Goal: Information Seeking & Learning: Learn about a topic

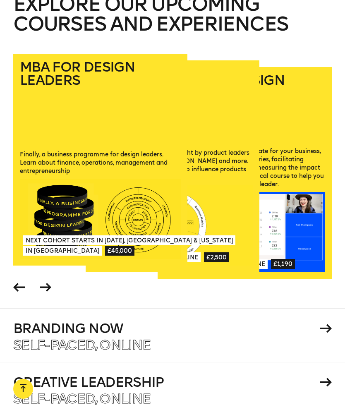
scroll to position [1045, 0]
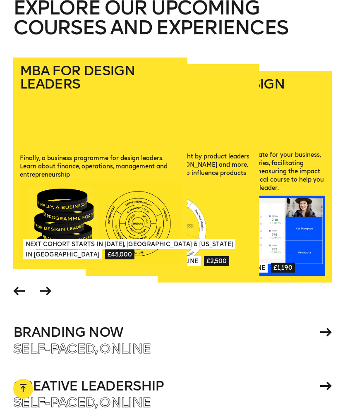
click at [51, 283] on span at bounding box center [46, 292] width 16 height 19
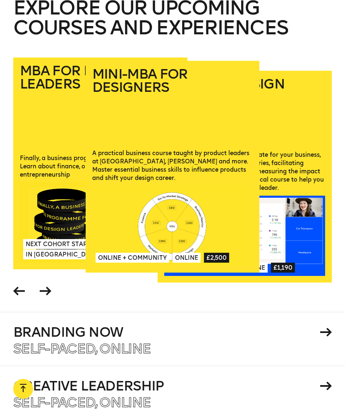
click at [68, 298] on div "MBA for Design Leaders Finally, a business programme for design leaders. Learn …" at bounding box center [172, 185] width 345 height 255
click at [53, 283] on span at bounding box center [46, 292] width 16 height 19
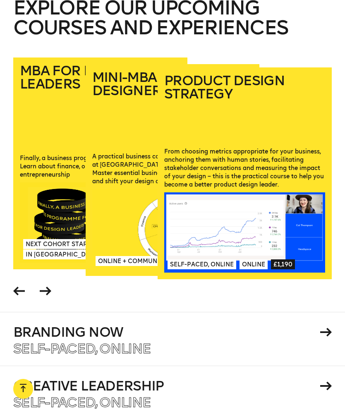
click at [51, 283] on span at bounding box center [46, 292] width 16 height 19
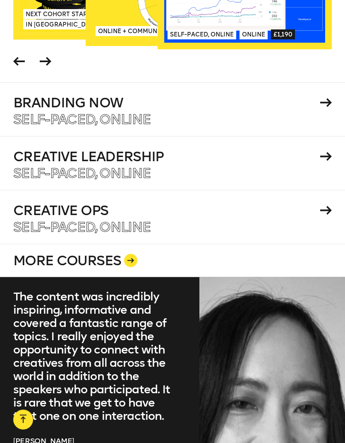
scroll to position [1305, 0]
click at [134, 253] on div at bounding box center [130, 259] width 13 height 13
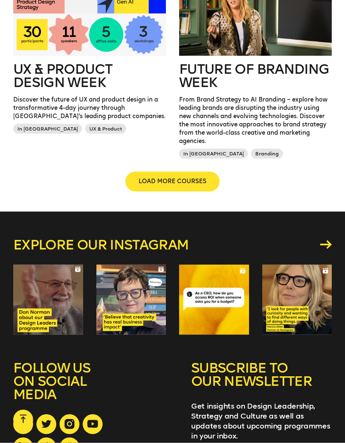
scroll to position [797, 0]
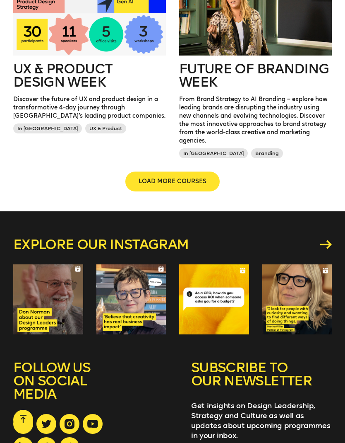
click at [182, 180] on span "LOAD MORE COURSES" at bounding box center [173, 181] width 68 height 8
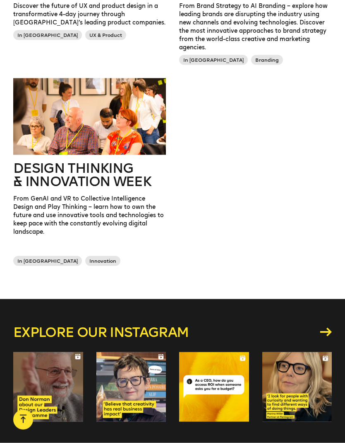
scroll to position [890, 0]
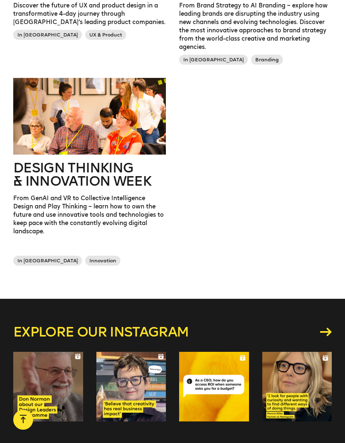
click at [93, 170] on h2 "Design Thinking & innovation Week" at bounding box center [89, 174] width 153 height 27
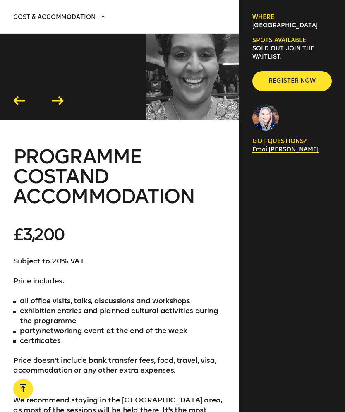
scroll to position [2688, 0]
